Goal: Task Accomplishment & Management: Complete application form

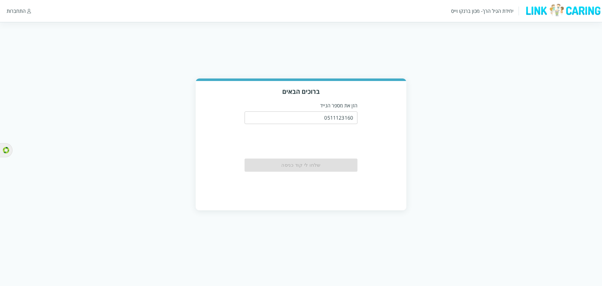
click at [457, 223] on html "יחידת הגיל הרך- מכון [PERSON_NAME] התחברות ברוכים הבאים הזן את מספר הנייד 05111…" at bounding box center [301, 111] width 602 height 223
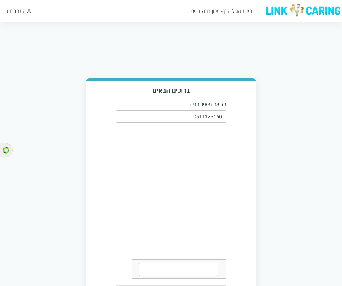
scroll to position [30, 0]
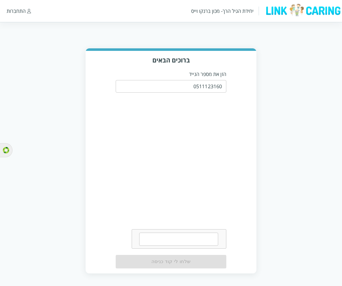
click at [187, 234] on textarea at bounding box center [178, 238] width 79 height 13
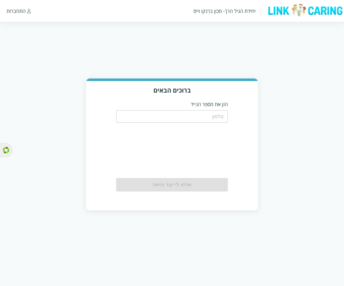
click at [305, 89] on div "ברוכים הבאים הזן את מספר הנייד ​ שלחו לי קוד כניסה" at bounding box center [172, 144] width 344 height 132
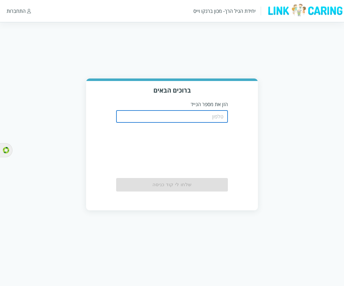
click at [218, 113] on input "tel" at bounding box center [172, 116] width 112 height 13
type input "0511123160"
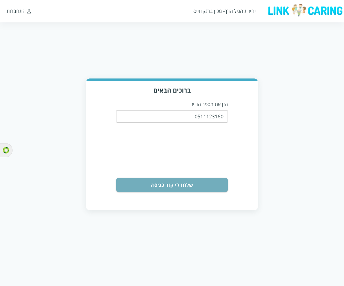
click at [173, 184] on button "שלחו לי קוד כניסה" at bounding box center [172, 185] width 112 height 14
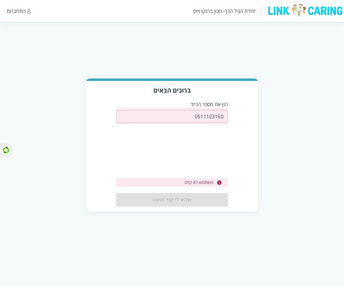
click at [208, 116] on input "0511123160" at bounding box center [172, 116] width 112 height 13
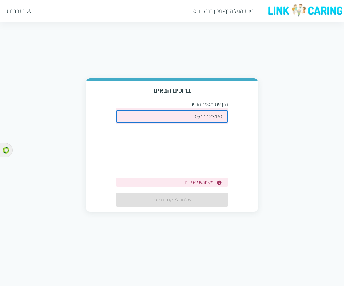
click at [208, 116] on input "0511123160" at bounding box center [172, 116] width 112 height 13
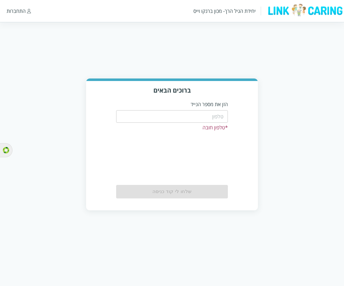
click at [211, 117] on input "tel" at bounding box center [172, 116] width 112 height 13
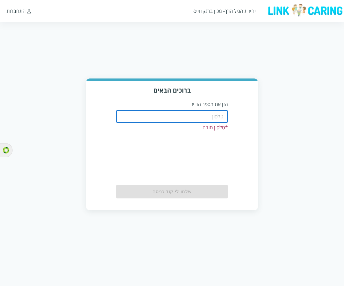
type input "0544400000"
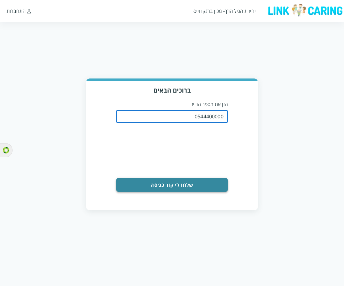
click at [184, 184] on button "שלחו לי קוד כניסה" at bounding box center [172, 185] width 112 height 14
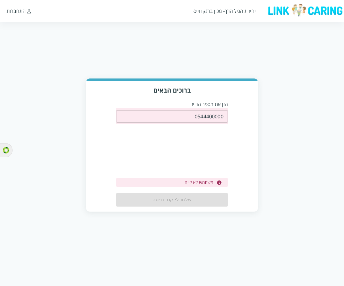
click at [212, 116] on input "0544400000" at bounding box center [172, 116] width 112 height 13
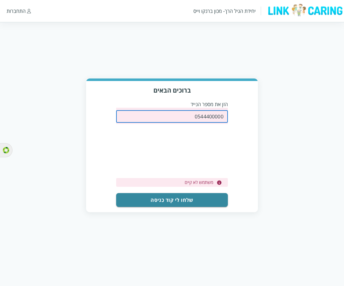
click at [212, 116] on input "0544400000" at bounding box center [172, 116] width 112 height 13
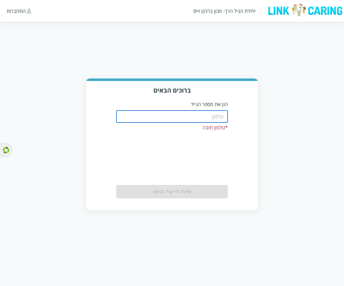
click at [202, 119] on input "tel" at bounding box center [172, 116] width 112 height 13
type input "0587811111"
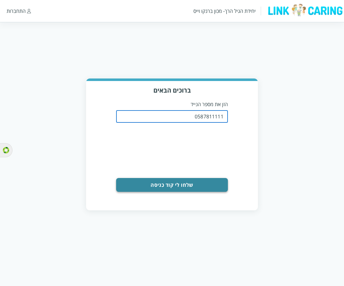
click at [193, 181] on button "שלחו לי קוד כניסה" at bounding box center [172, 185] width 112 height 14
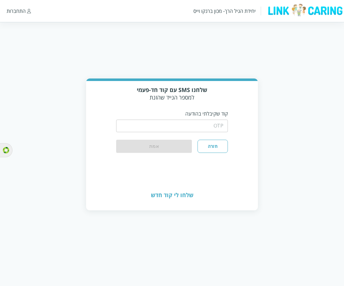
click at [206, 129] on input "string" at bounding box center [172, 125] width 112 height 13
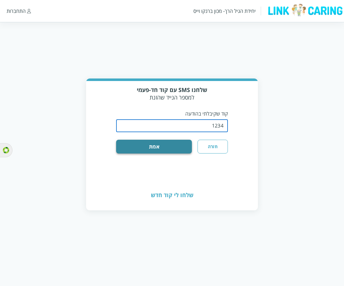
type input "1234"
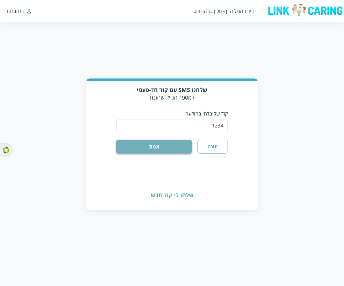
click at [135, 150] on button "אמת" at bounding box center [154, 146] width 76 height 14
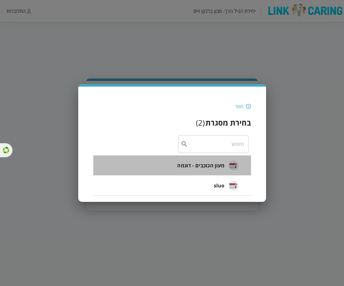
click at [199, 165] on span "מעון הכוכבים - דוגמה" at bounding box center [200, 165] width 47 height 8
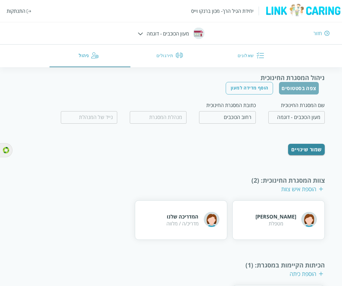
click at [308, 90] on button "צפה בסטטוסים" at bounding box center [299, 88] width 40 height 13
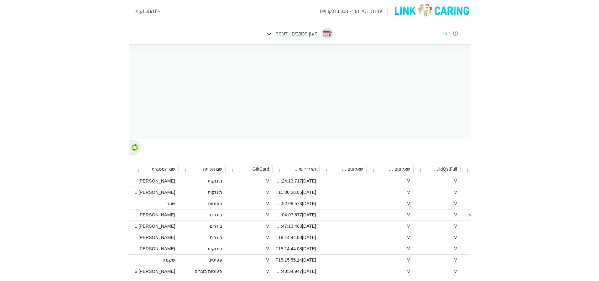
scroll to position [0, -218]
